Goal: Information Seeking & Learning: Learn about a topic

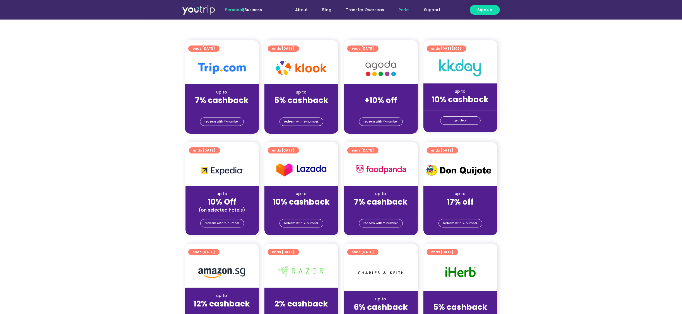
scroll to position [255, 0]
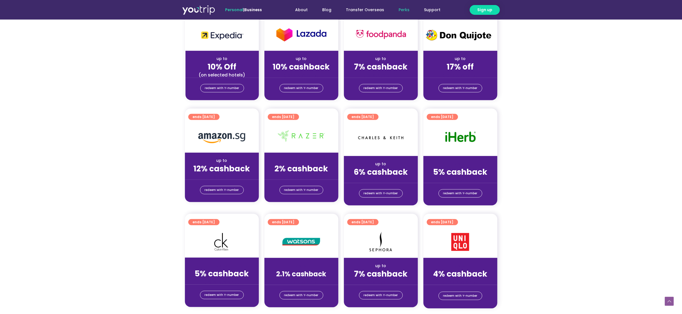
click at [574, 101] on section "ends 31 Dec 2025 up to 10% Off (on selected hotels) redeem with Y-number ends 3…" at bounding box center [341, 57] width 682 height 100
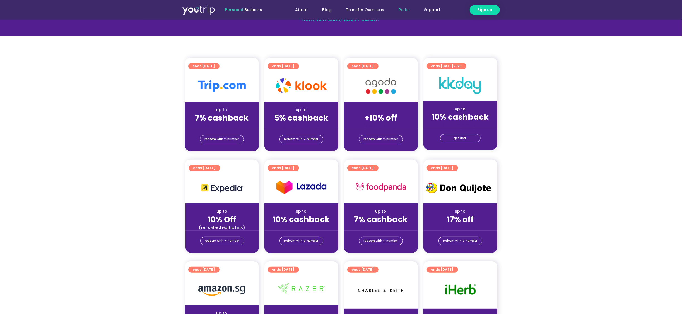
scroll to position [112, 0]
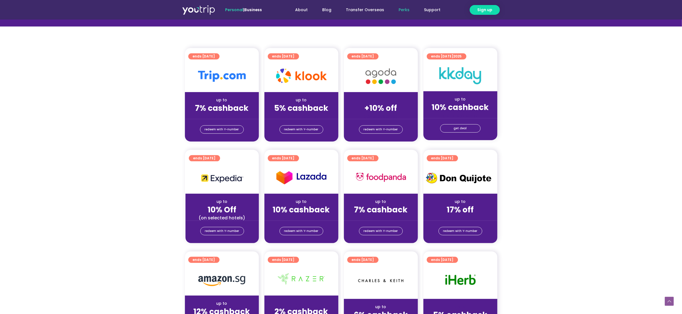
click at [570, 117] on section "ends 30 Sep 2025 up to 7% cashback (for stays only) redeem with Y-number ends 3…" at bounding box center [341, 98] width 682 height 100
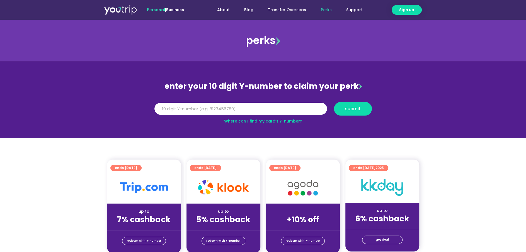
scroll to position [50, 0]
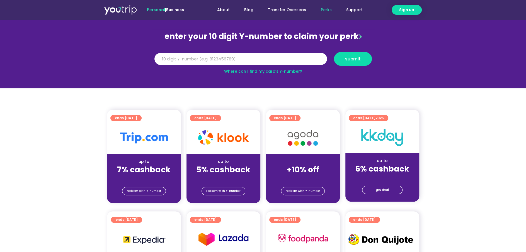
click at [461, 112] on section "ends 30 Sep 2025 up to 7% cashback (for stays only) redeem with Y-number ends 3…" at bounding box center [263, 160] width 526 height 100
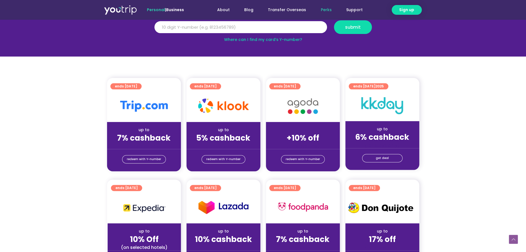
scroll to position [100, 0]
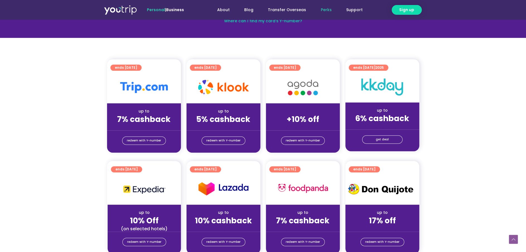
click at [471, 88] on section "ends 30 Sep 2025 up to 7% cashback (for stays only) redeem with Y-number ends 3…" at bounding box center [263, 109] width 526 height 100
click at [462, 82] on section "ends 30 Sep 2025 up to 7% cashback (for stays only) redeem with Y-number ends 3…" at bounding box center [263, 109] width 526 height 100
click at [465, 79] on section "ends 30 Sep 2025 up to 7% cashback (for stays only) redeem with Y-number ends 3…" at bounding box center [263, 109] width 526 height 100
